Goal: Task Accomplishment & Management: Use online tool/utility

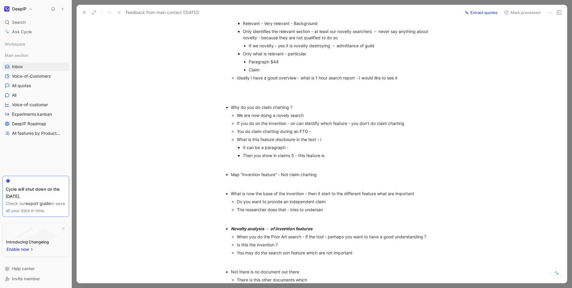
scroll to position [648, 0]
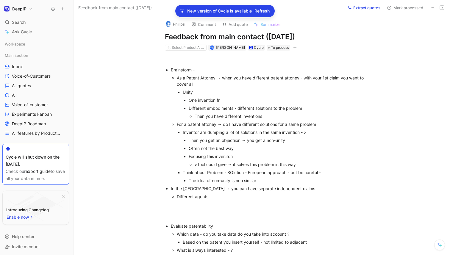
scroll to position [1144, 0]
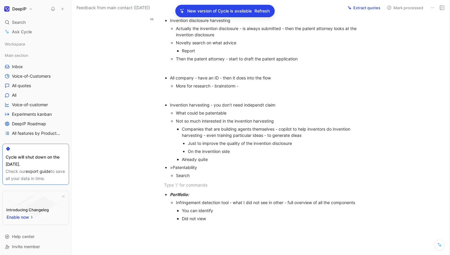
click at [263, 11] on span "Refresh" at bounding box center [262, 10] width 15 height 7
